Goal: Information Seeking & Learning: Find specific fact

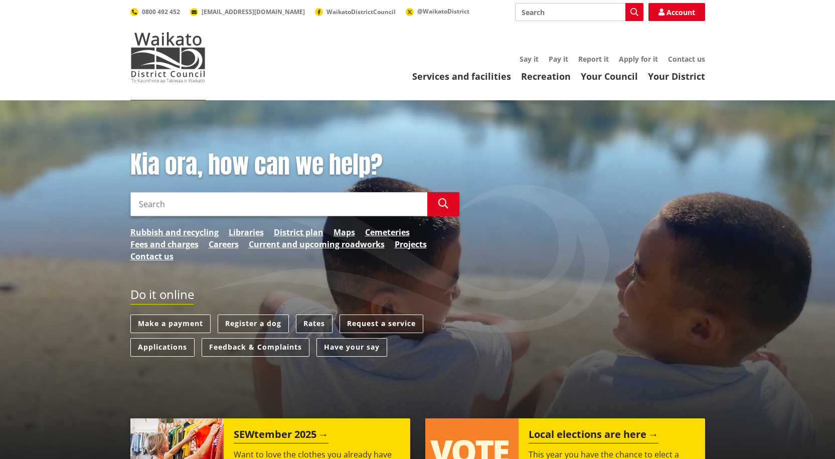
click at [310, 325] on link "Rates" at bounding box center [314, 323] width 37 height 19
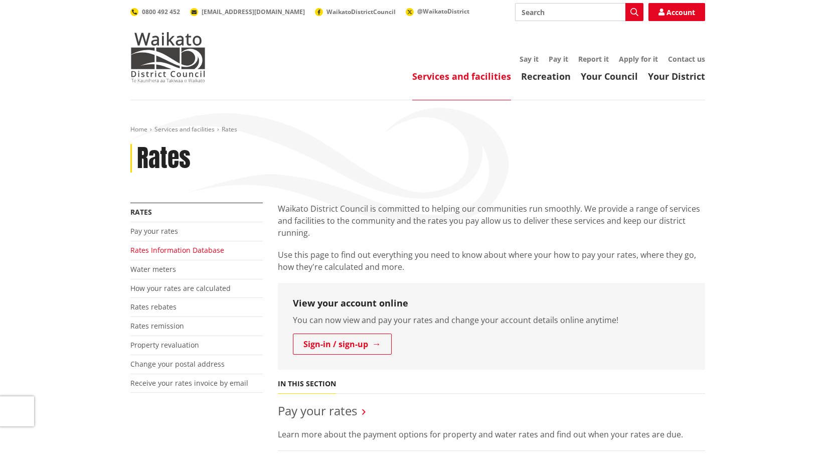
click at [156, 251] on link "Rates Information Database" at bounding box center [177, 250] width 94 height 10
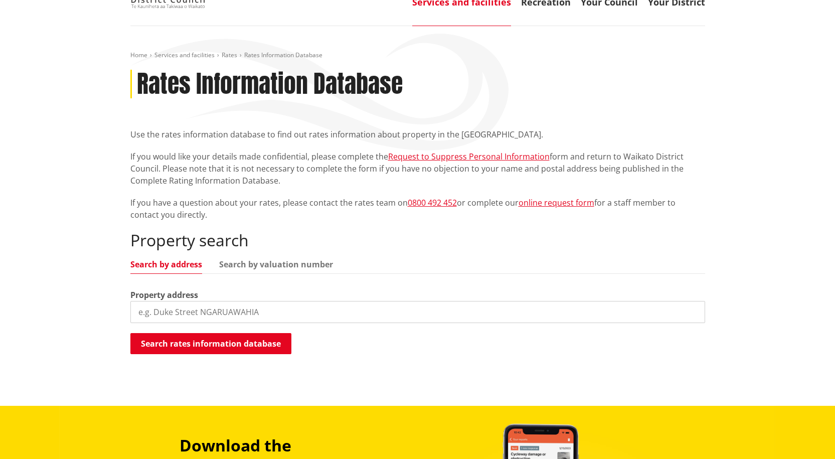
scroll to position [100, 0]
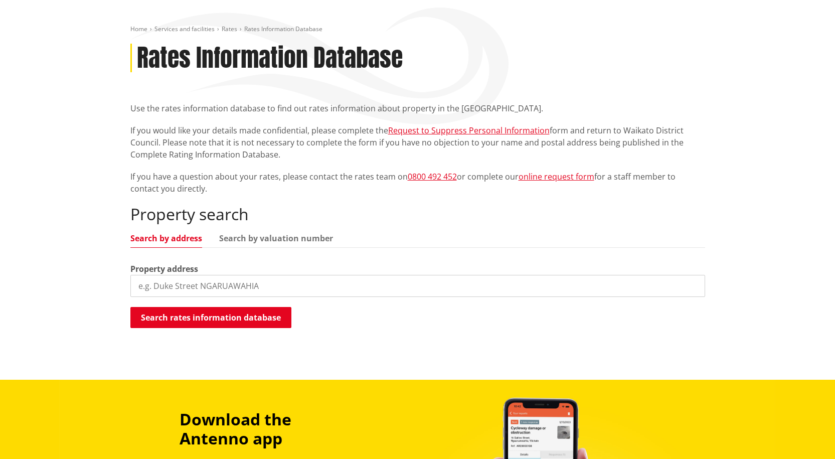
click at [199, 288] on input "search" at bounding box center [417, 286] width 575 height 22
click at [219, 319] on button "Search rates information database" at bounding box center [210, 317] width 161 height 21
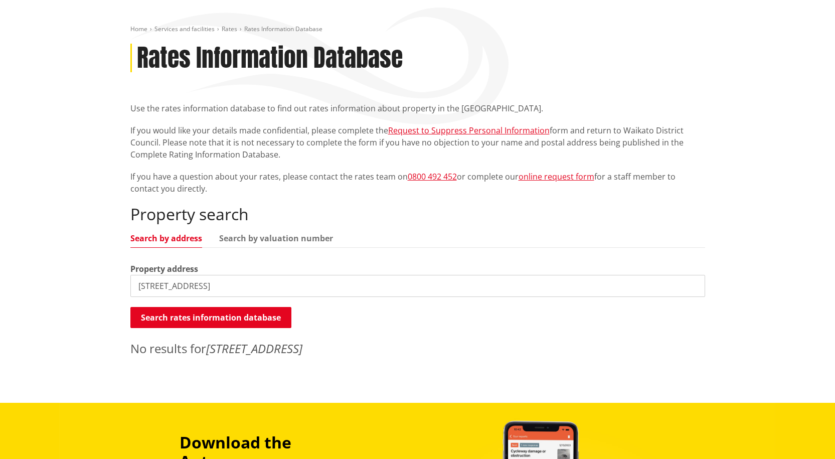
click at [248, 285] on input "19 Buckland Road, Tuakau" at bounding box center [417, 286] width 575 height 22
drag, startPoint x: 248, startPoint y: 284, endPoint x: 218, endPoint y: 286, distance: 30.1
click at [220, 285] on input "19 Buckland Road, Tuakau" at bounding box center [417, 286] width 575 height 22
type input "19 Buckland Road"
click at [224, 318] on button "Search rates information database" at bounding box center [210, 317] width 161 height 21
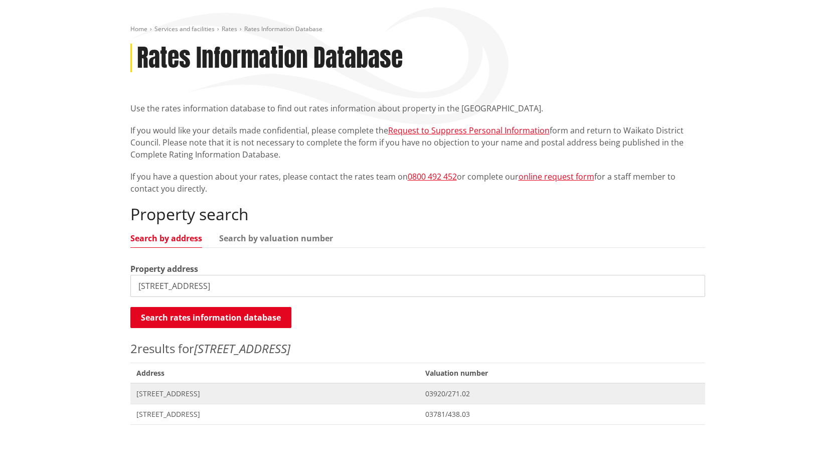
drag, startPoint x: 175, startPoint y: 393, endPoint x: 181, endPoint y: 384, distance: 10.7
click at [175, 391] on span "19 Buckland Road TUAKAU" at bounding box center [274, 394] width 277 height 10
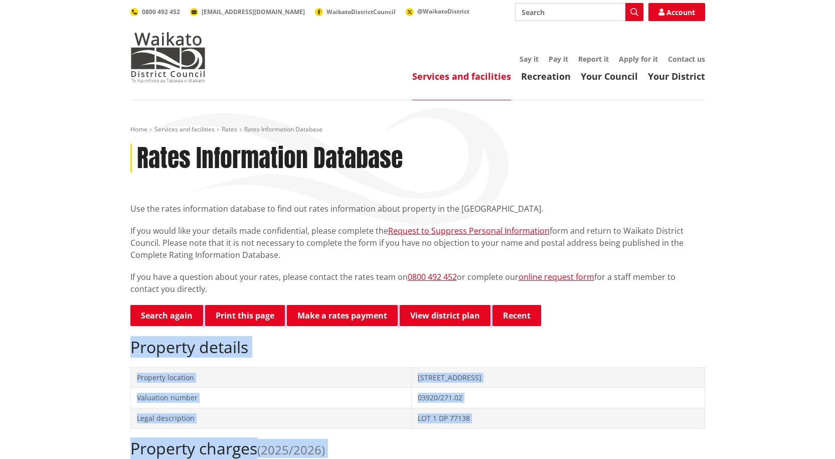
drag, startPoint x: 721, startPoint y: 336, endPoint x: 115, endPoint y: 297, distance: 606.5
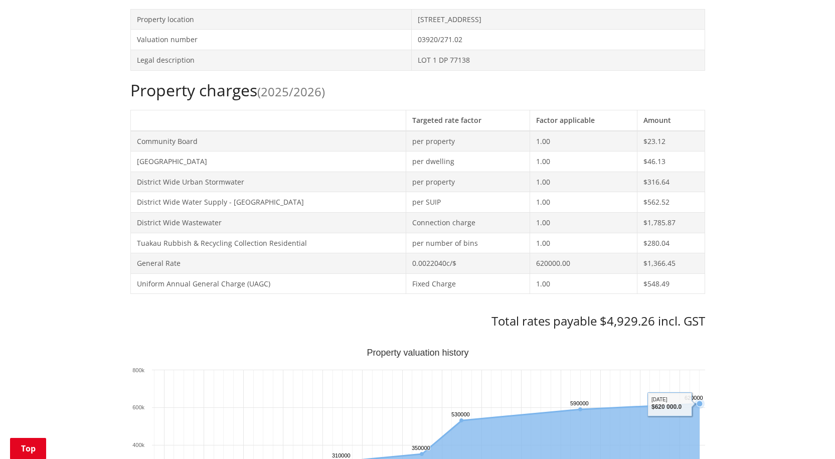
scroll to position [201, 0]
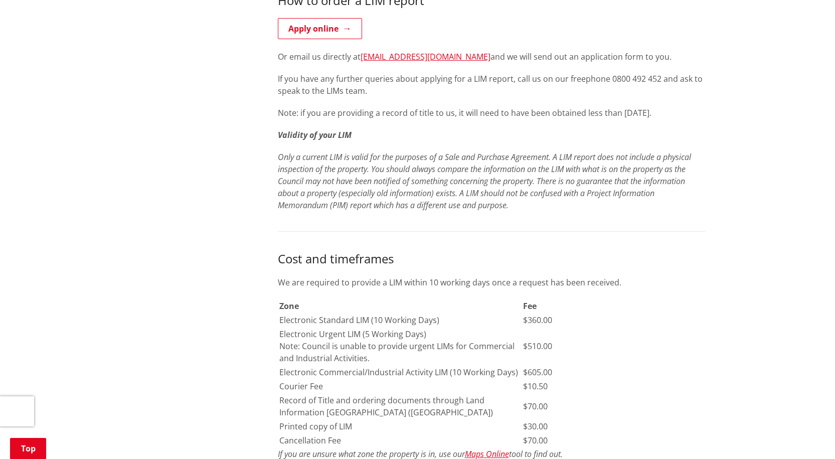
scroll to position [552, 0]
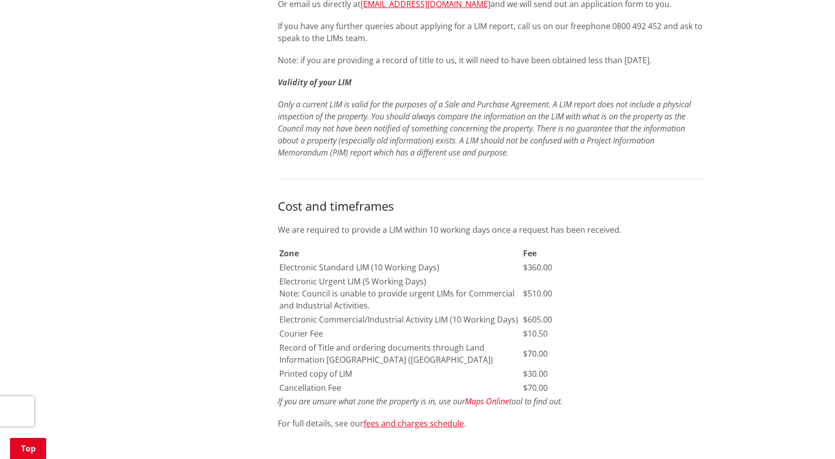
click at [484, 399] on em "Maps Online" at bounding box center [487, 401] width 44 height 11
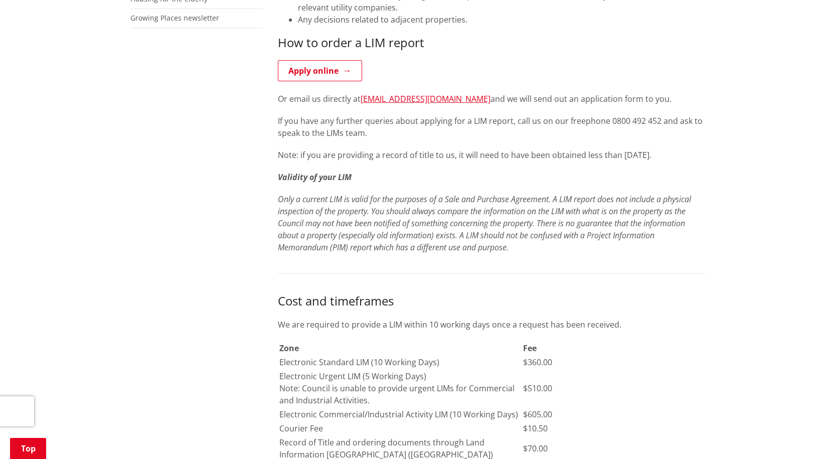
scroll to position [301, 0]
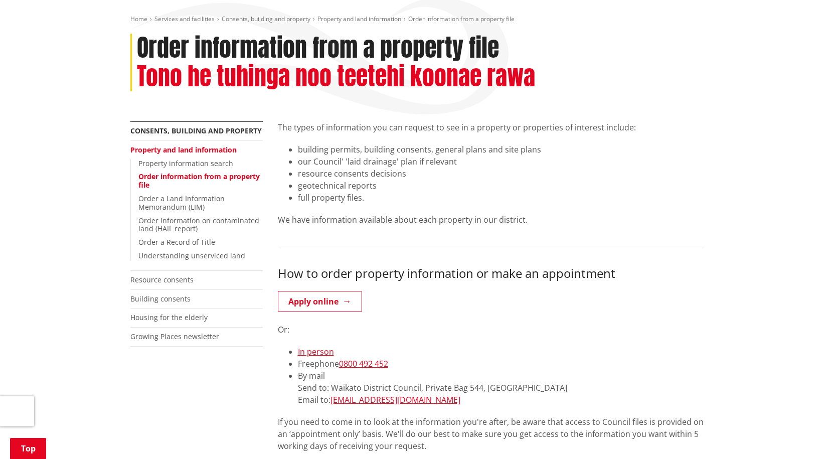
scroll to position [150, 0]
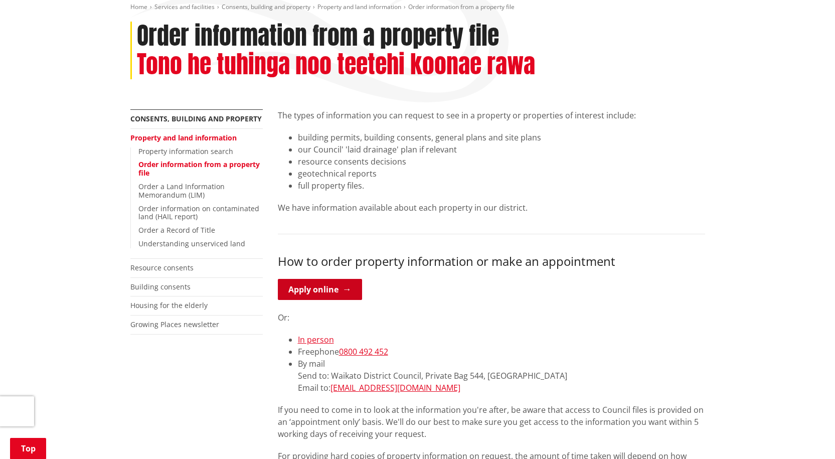
click at [336, 288] on link "Apply online" at bounding box center [320, 289] width 84 height 21
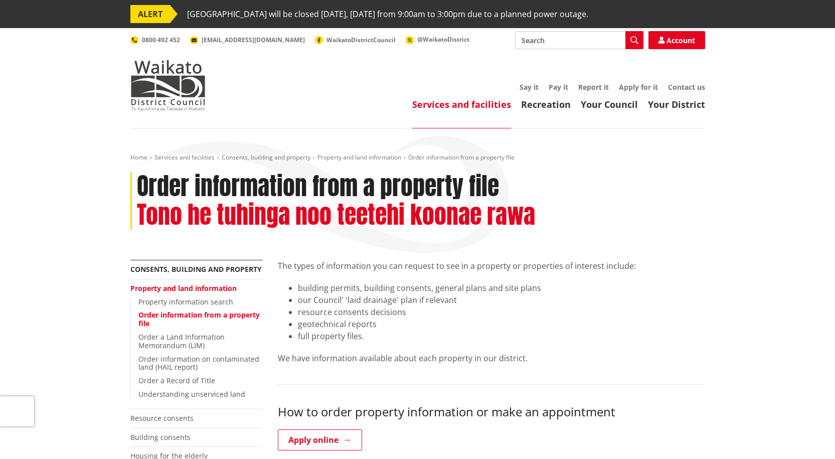
scroll to position [150, 0]
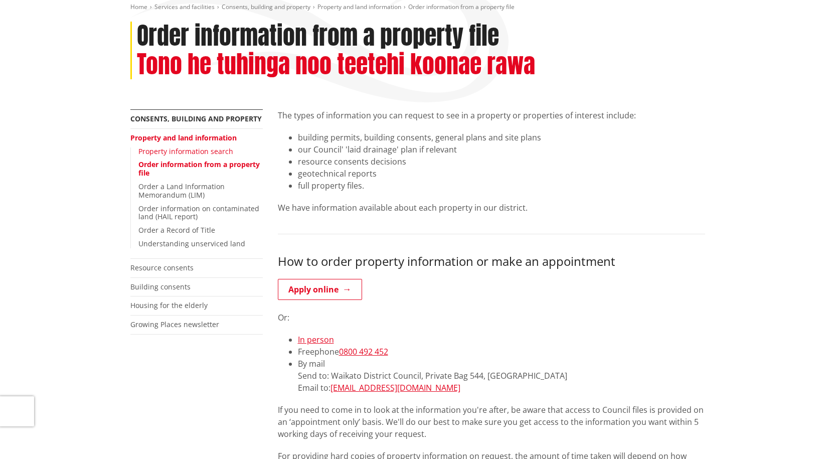
click at [188, 150] on link "Property information search" at bounding box center [185, 151] width 95 height 10
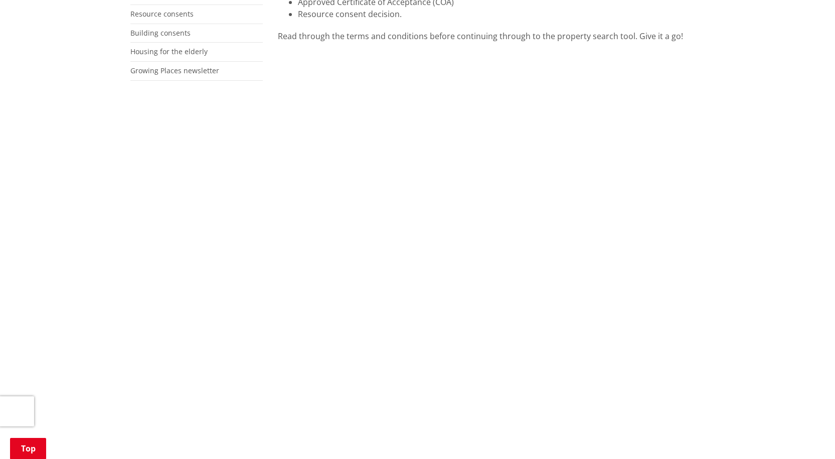
scroll to position [301, 0]
